Goal: Complete application form

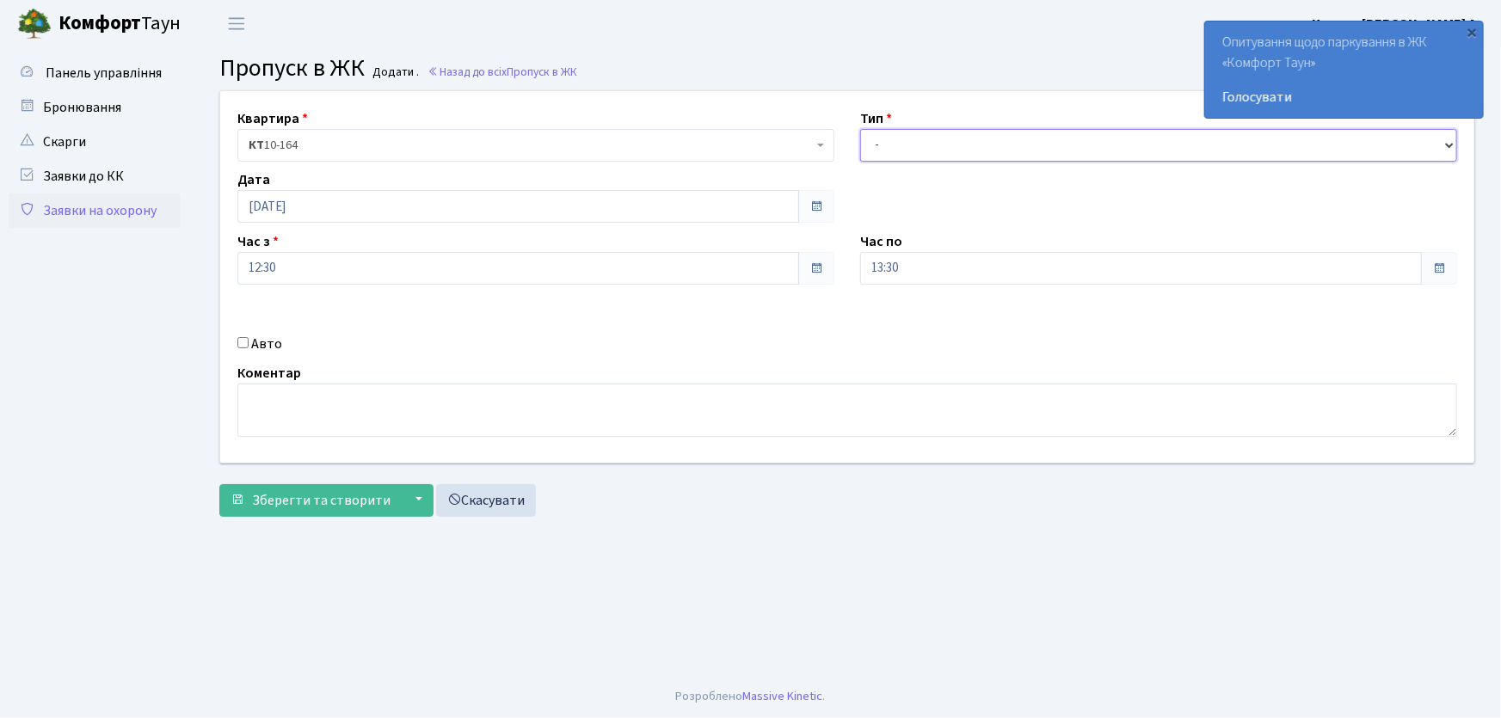
click at [879, 142] on select "- Доставка Таксі Гості Сервіс" at bounding box center [1158, 145] width 597 height 33
select select "1"
click at [860, 129] on select "- Доставка Таксі Гості Сервіс" at bounding box center [1158, 145] width 597 height 33
drag, startPoint x: 915, startPoint y: 271, endPoint x: 834, endPoint y: 270, distance: 80.8
click at [834, 270] on div "Квартира <b>КТ</b>&nbsp;&nbsp;&nbsp;&nbsp;10-164 КТ 10-164 Тип - Доставка Таксі…" at bounding box center [847, 276] width 1280 height 371
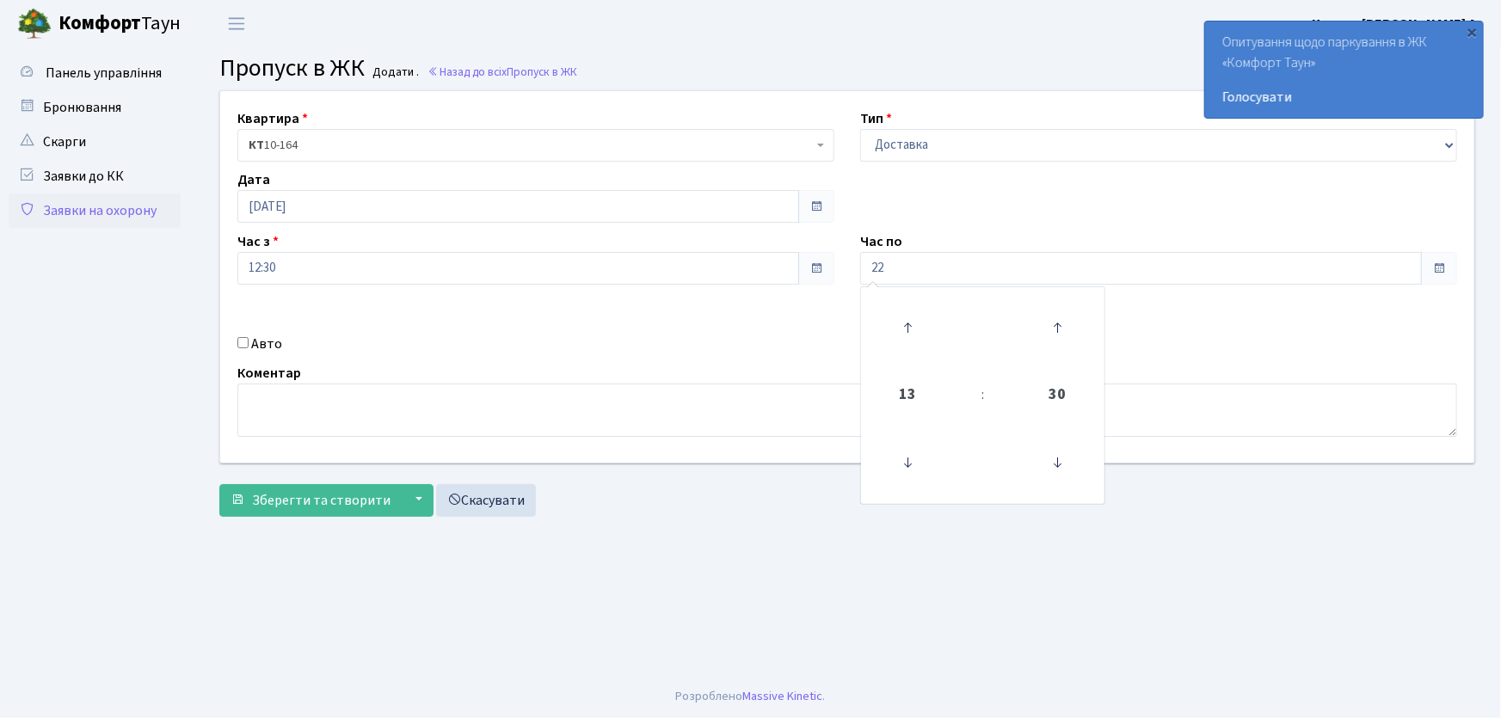
type input "22:00"
click at [238, 341] on input "Авто" at bounding box center [242, 342] width 11 height 11
checkbox input "true"
type input "АА7563ІО"
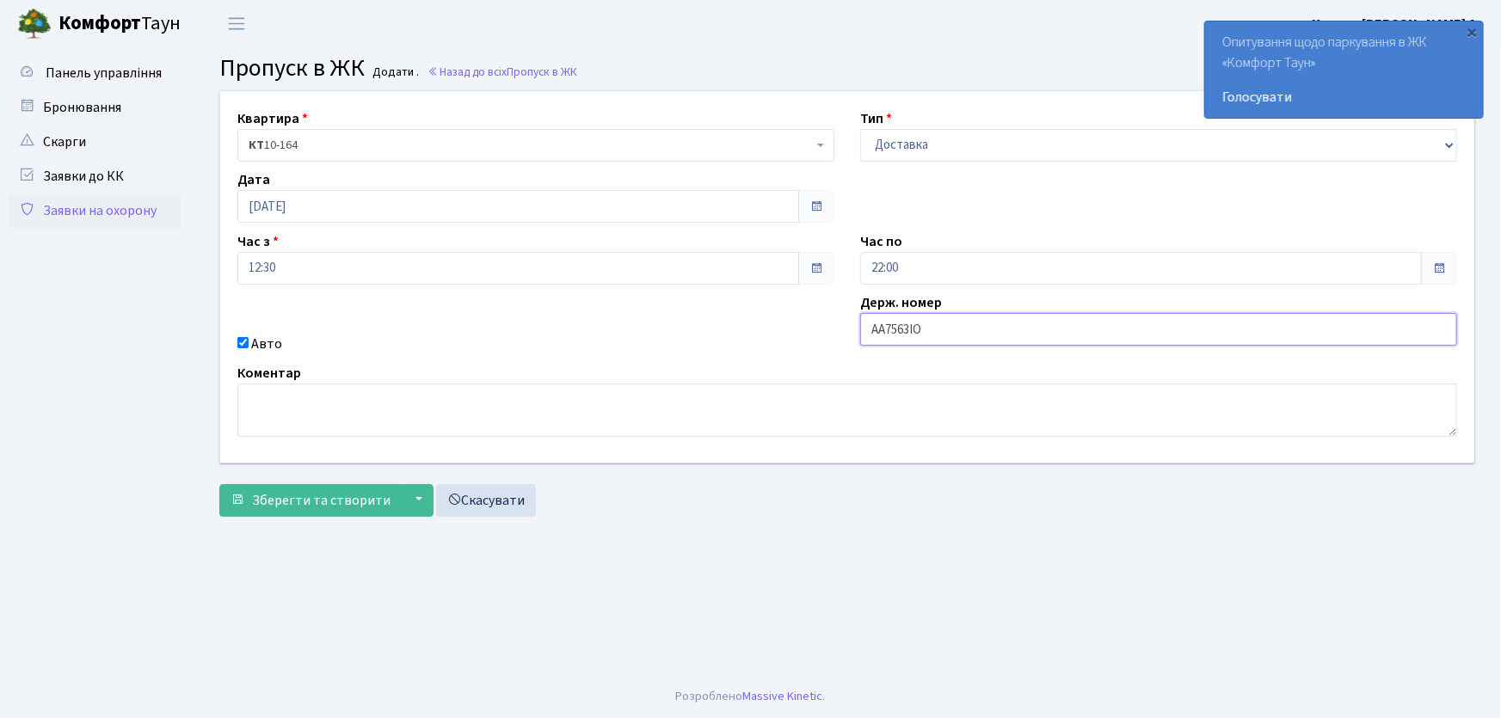
click at [219, 484] on button "Зберегти та створити" at bounding box center [310, 500] width 182 height 33
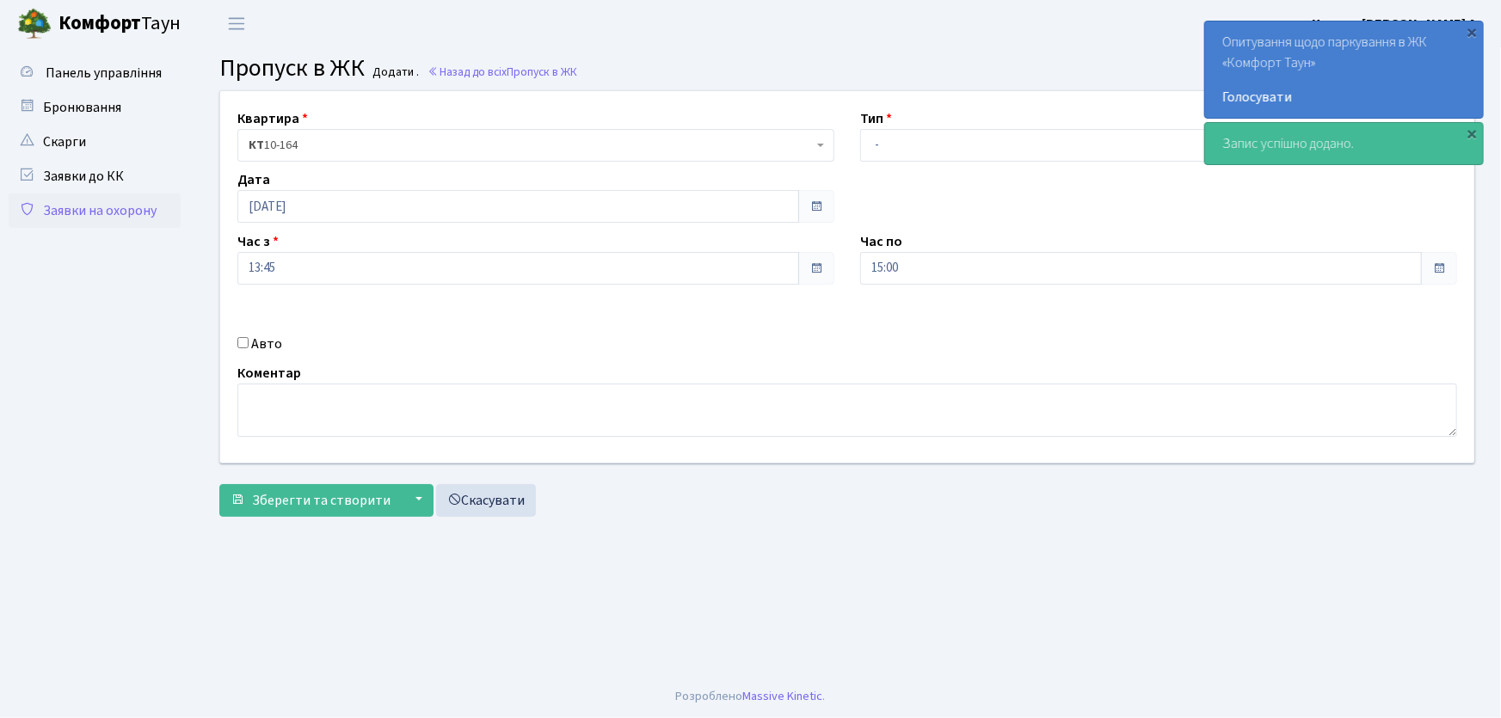
click at [62, 207] on link "Заявки на охорону" at bounding box center [95, 210] width 172 height 34
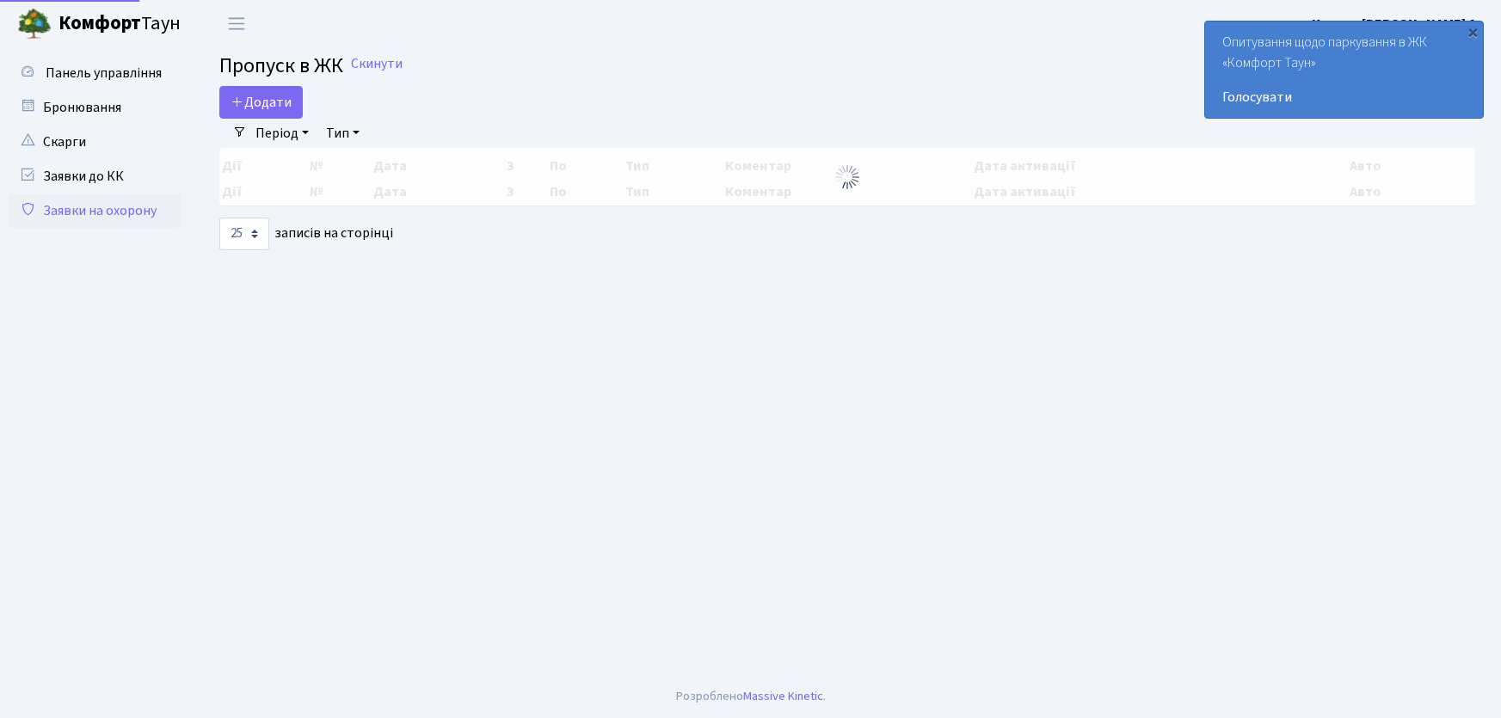
select select "25"
